Goal: Task Accomplishment & Management: Manage account settings

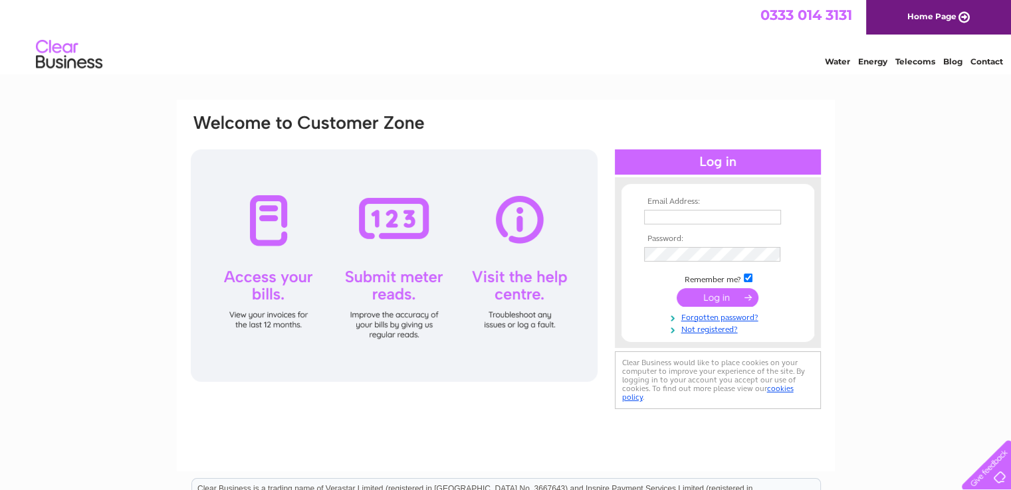
type input "chrisjwright27@gmail.com"
click at [717, 297] on input "submit" at bounding box center [718, 297] width 82 height 19
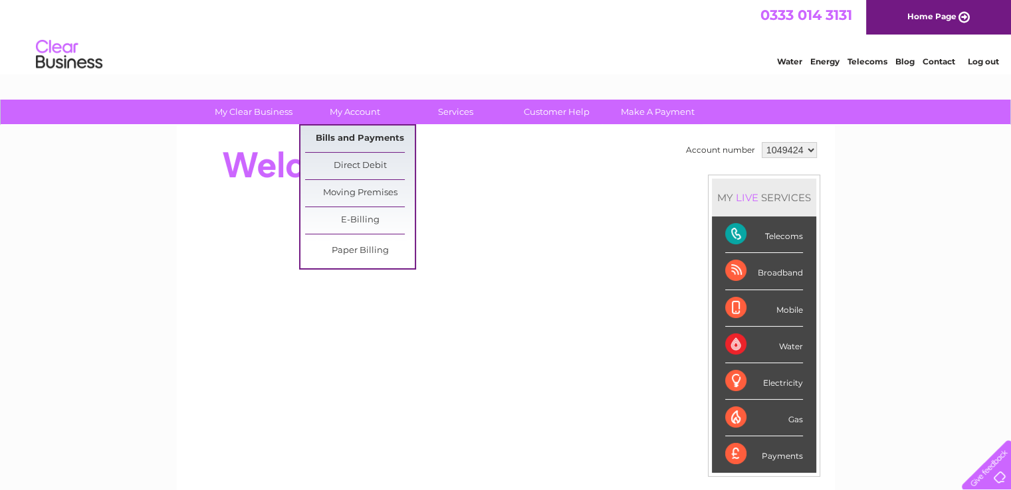
click at [349, 139] on link "Bills and Payments" at bounding box center [360, 139] width 110 height 27
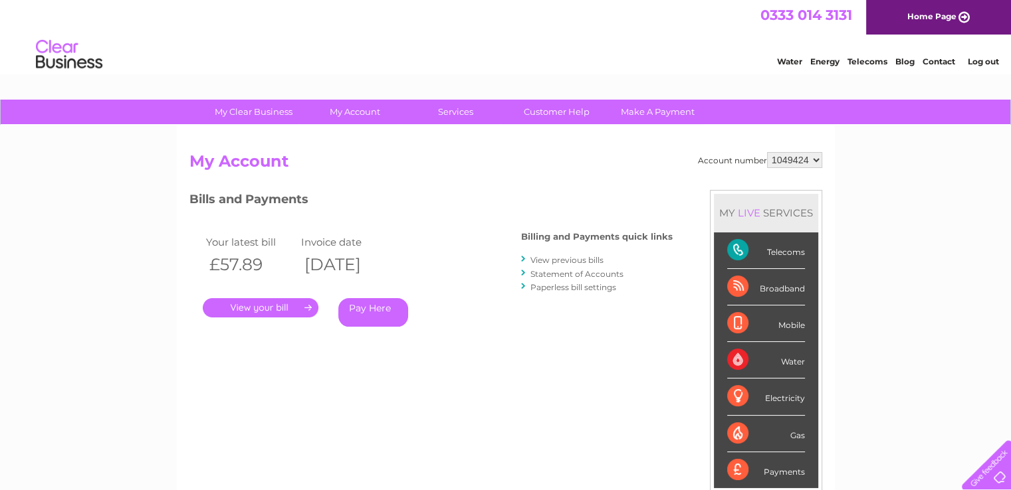
click at [268, 312] on link "." at bounding box center [261, 307] width 116 height 19
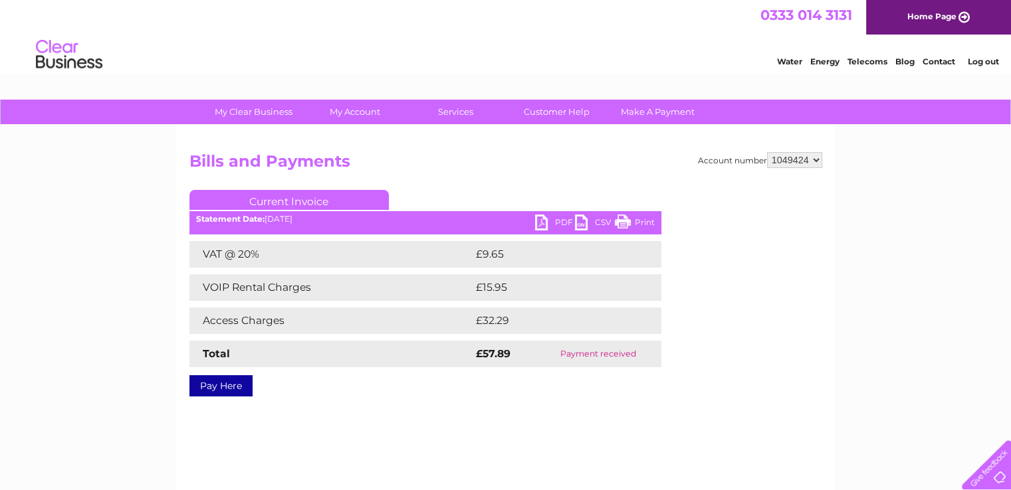
click at [549, 225] on link "PDF" at bounding box center [555, 224] width 40 height 19
click at [978, 60] on link "Log out" at bounding box center [982, 61] width 31 height 10
